Goal: Information Seeking & Learning: Learn about a topic

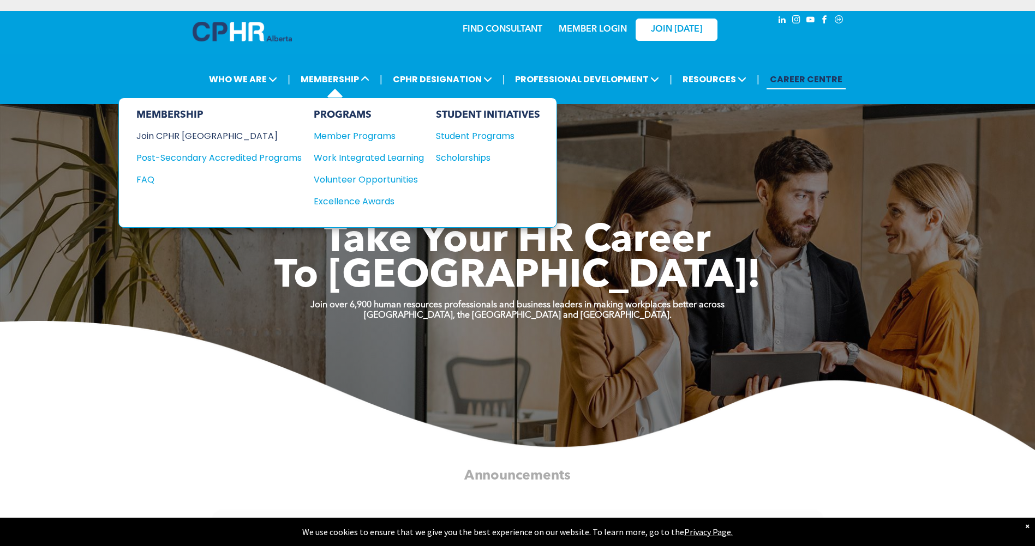
click at [195, 135] on div "Join CPHR [GEOGRAPHIC_DATA]" at bounding box center [210, 136] width 149 height 14
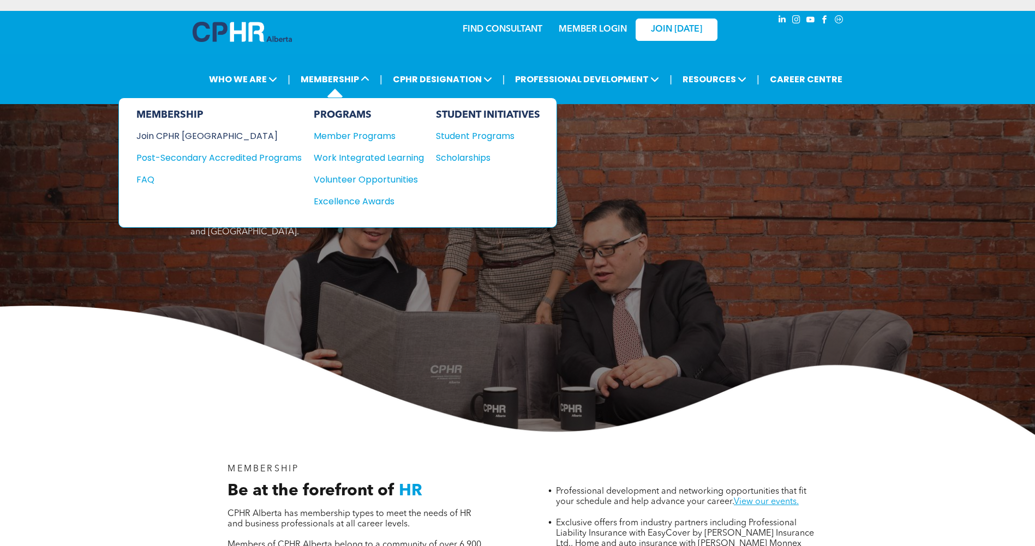
click at [190, 137] on div "Join CPHR [GEOGRAPHIC_DATA]" at bounding box center [210, 136] width 149 height 14
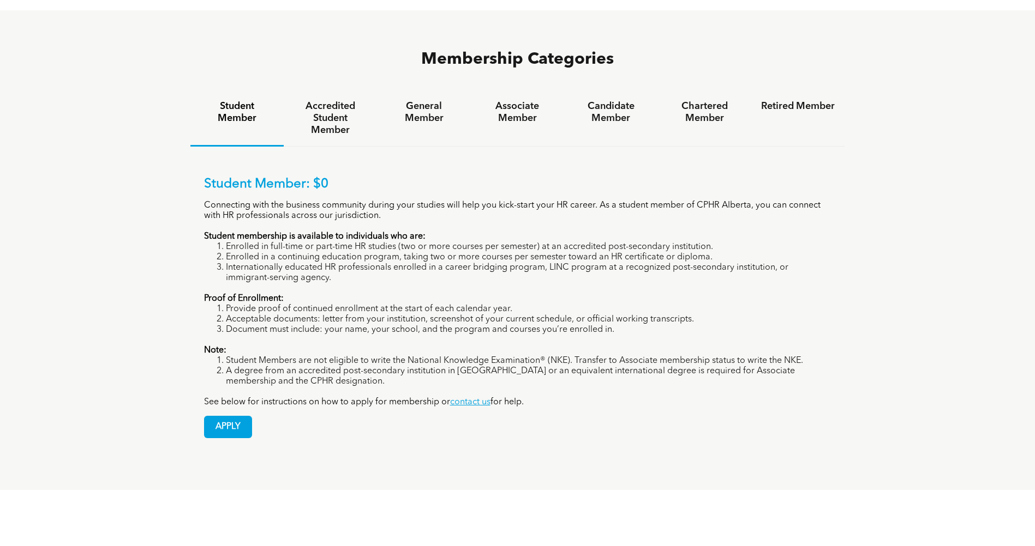
scroll to position [763, 0]
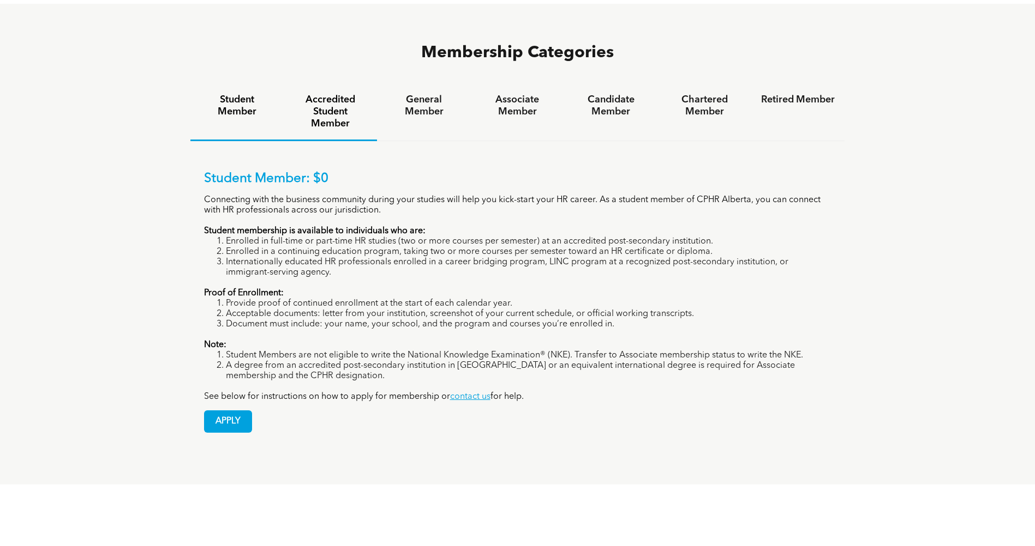
click at [329, 94] on h4 "Accredited Student Member" at bounding box center [330, 112] width 74 height 36
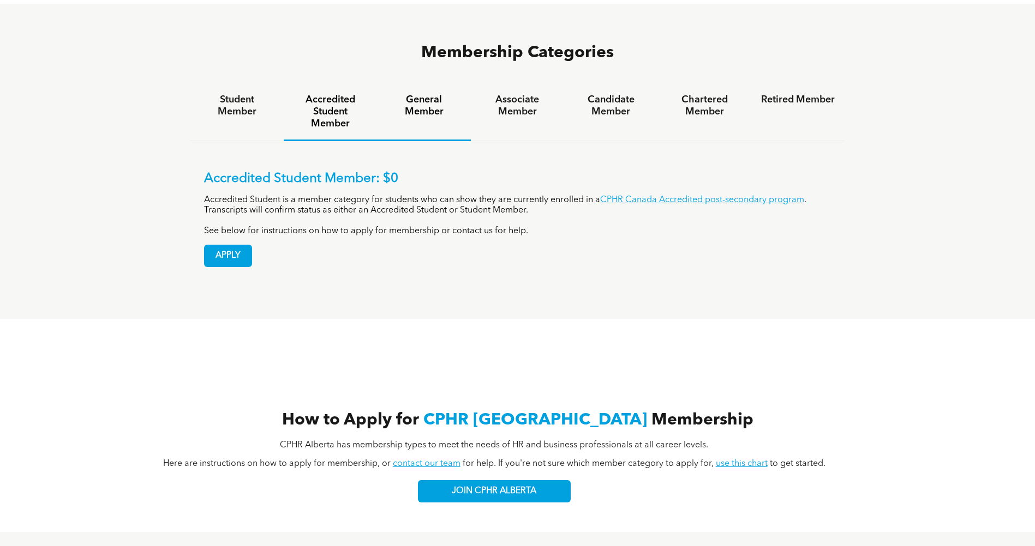
click at [419, 94] on h4 "General Member" at bounding box center [424, 106] width 74 height 24
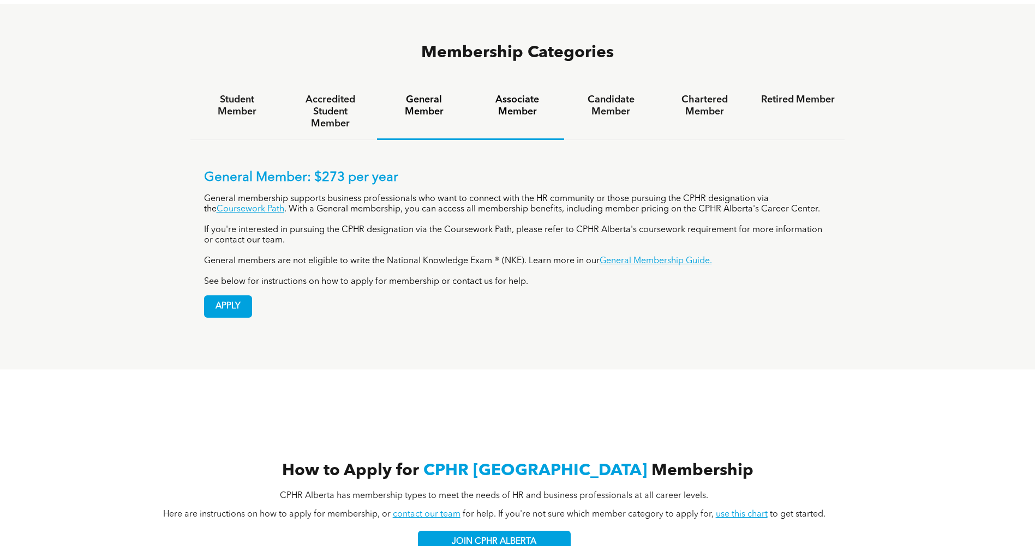
click at [529, 94] on h4 "Associate Member" at bounding box center [517, 106] width 74 height 24
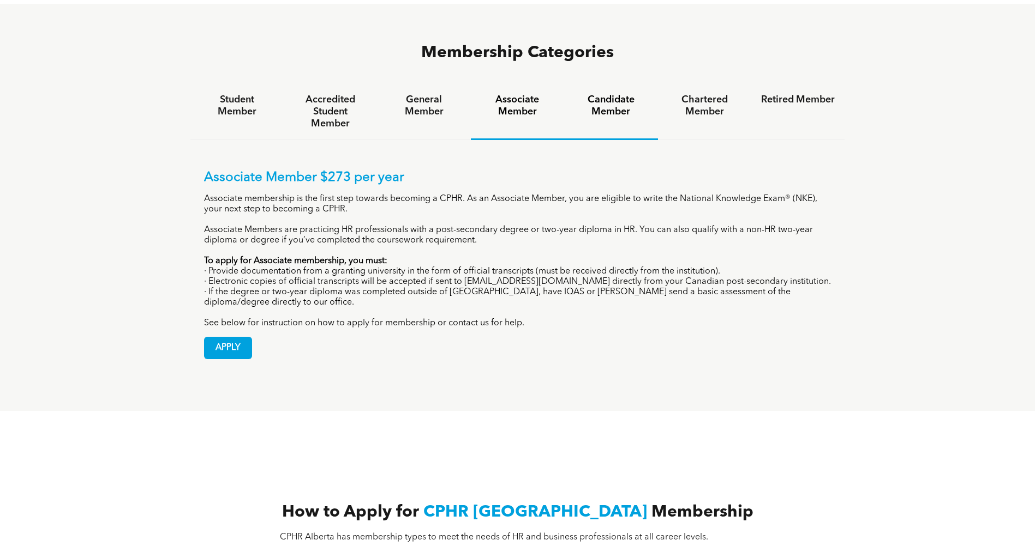
click at [623, 94] on h4 "Candidate Member" at bounding box center [611, 106] width 74 height 24
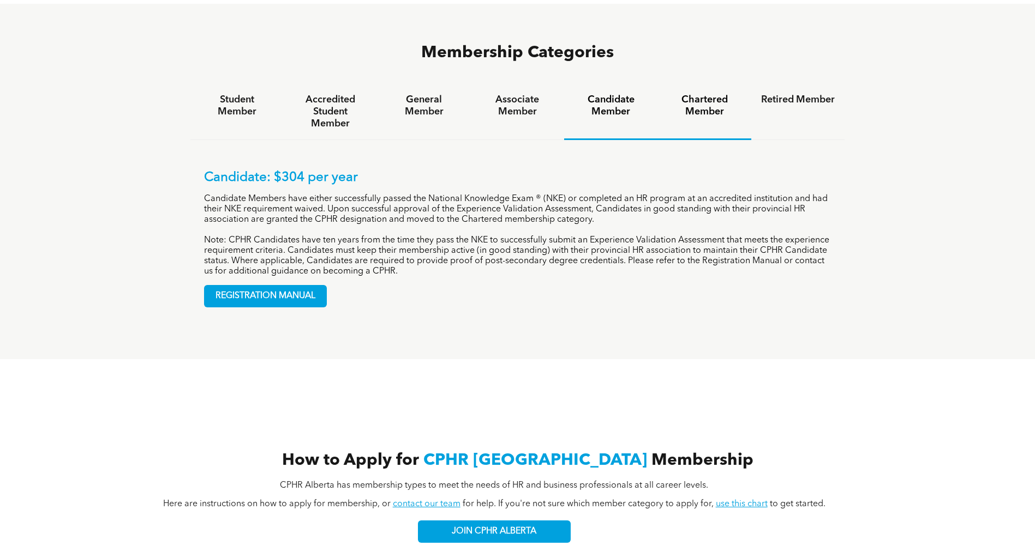
click at [694, 94] on h4 "Chartered Member" at bounding box center [704, 106] width 74 height 24
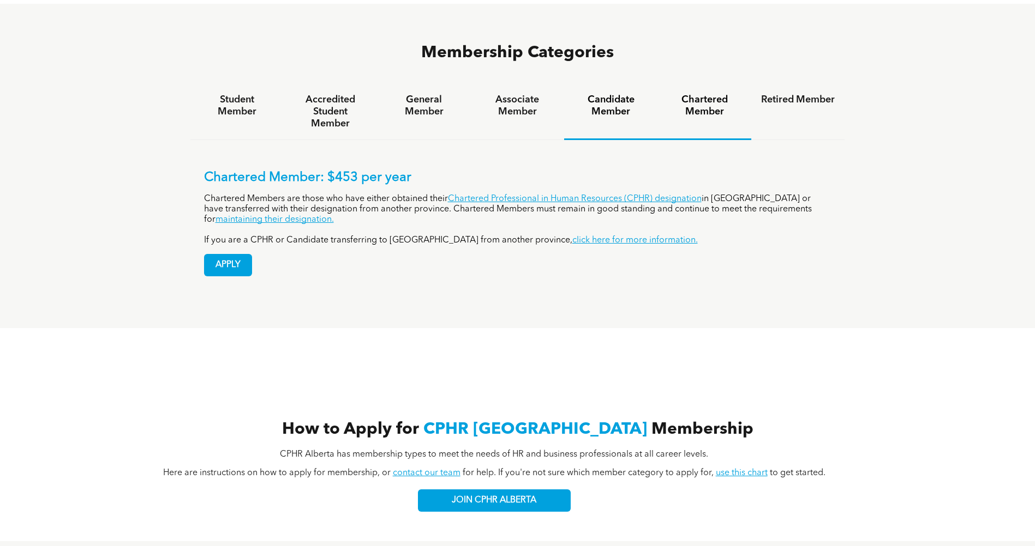
click at [608, 94] on h4 "Candidate Member" at bounding box center [611, 106] width 74 height 24
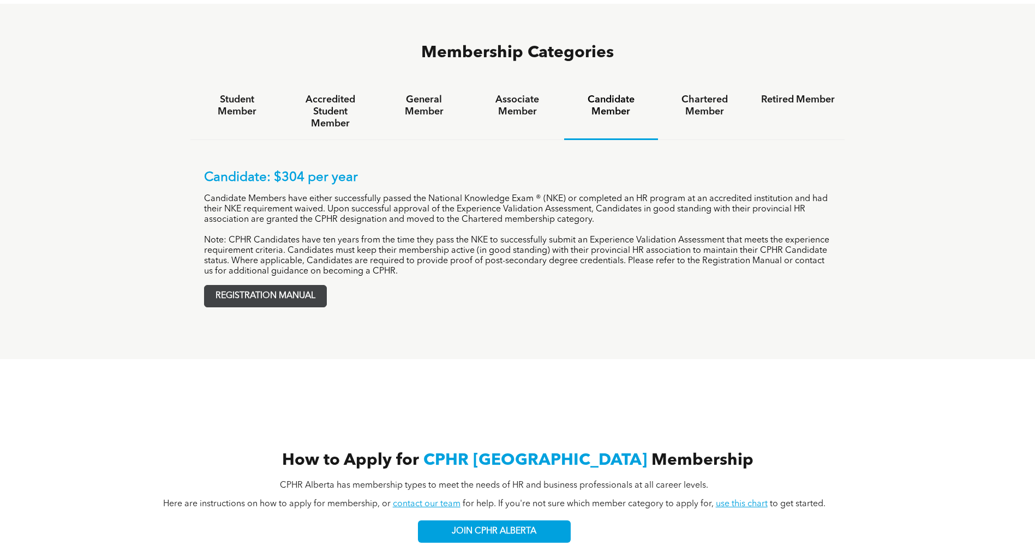
click at [302, 286] on span "REGISTRATION MANUAL" at bounding box center [266, 296] width 122 height 21
